Goal: Check status

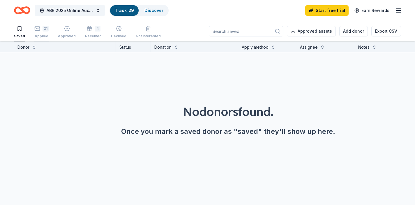
click at [36, 27] on icon "button" at bounding box center [37, 29] width 6 height 6
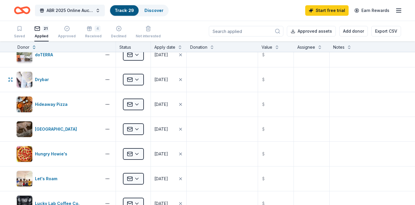
scroll to position [137, 0]
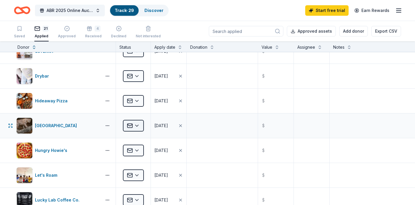
click at [137, 126] on html "ABR 2025 Online Auction Track · 29 Discover Start free trial Earn Rewards Saved…" at bounding box center [207, 102] width 415 height 205
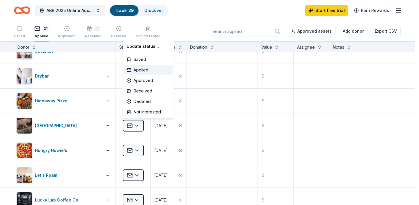
click at [164, 129] on html "ABR 2025 Online Auction Track · 29 Discover Start free trial Earn Rewards Saved…" at bounding box center [209, 102] width 419 height 205
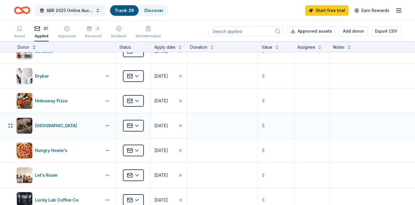
click at [168, 126] on div "[DATE]" at bounding box center [161, 125] width 14 height 7
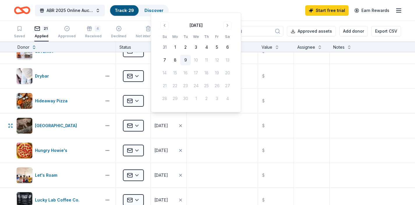
click at [186, 60] on button "9" at bounding box center [185, 60] width 10 height 10
